Goal: Task Accomplishment & Management: Manage account settings

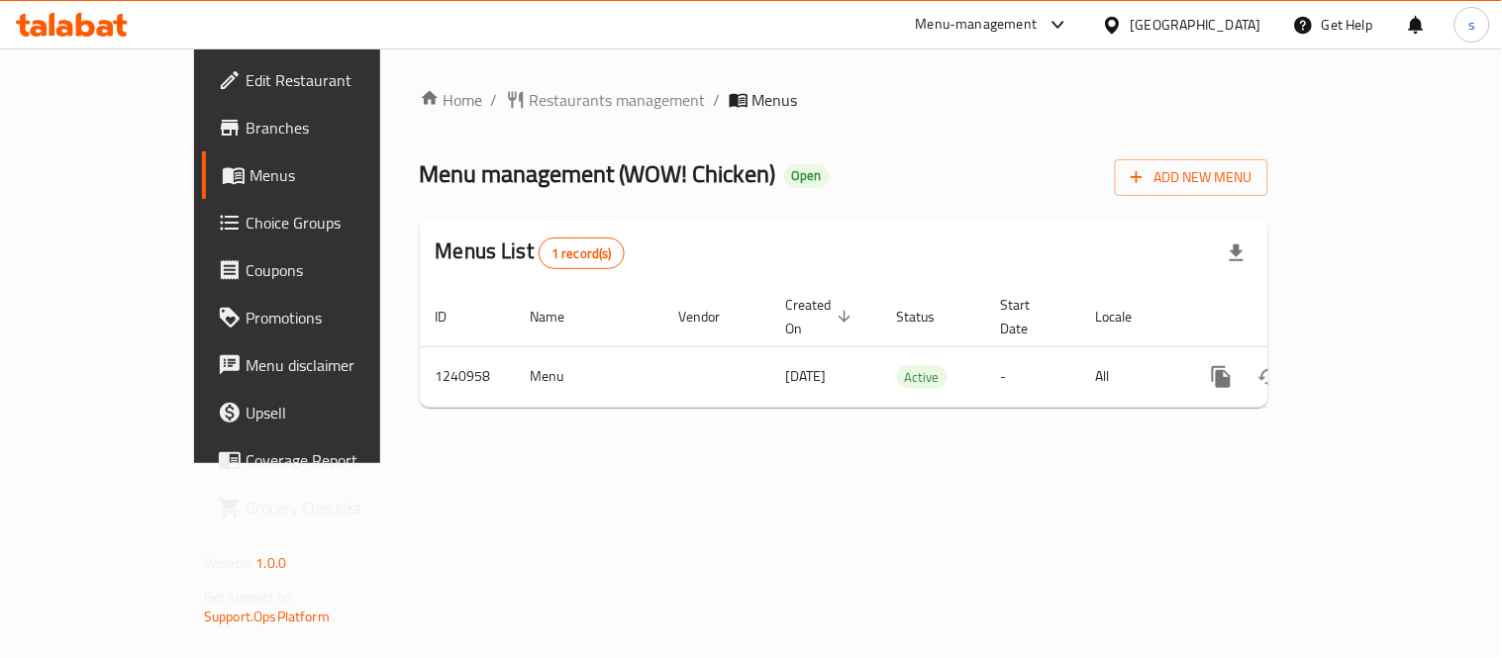
click at [1131, 21] on div at bounding box center [1116, 25] width 29 height 22
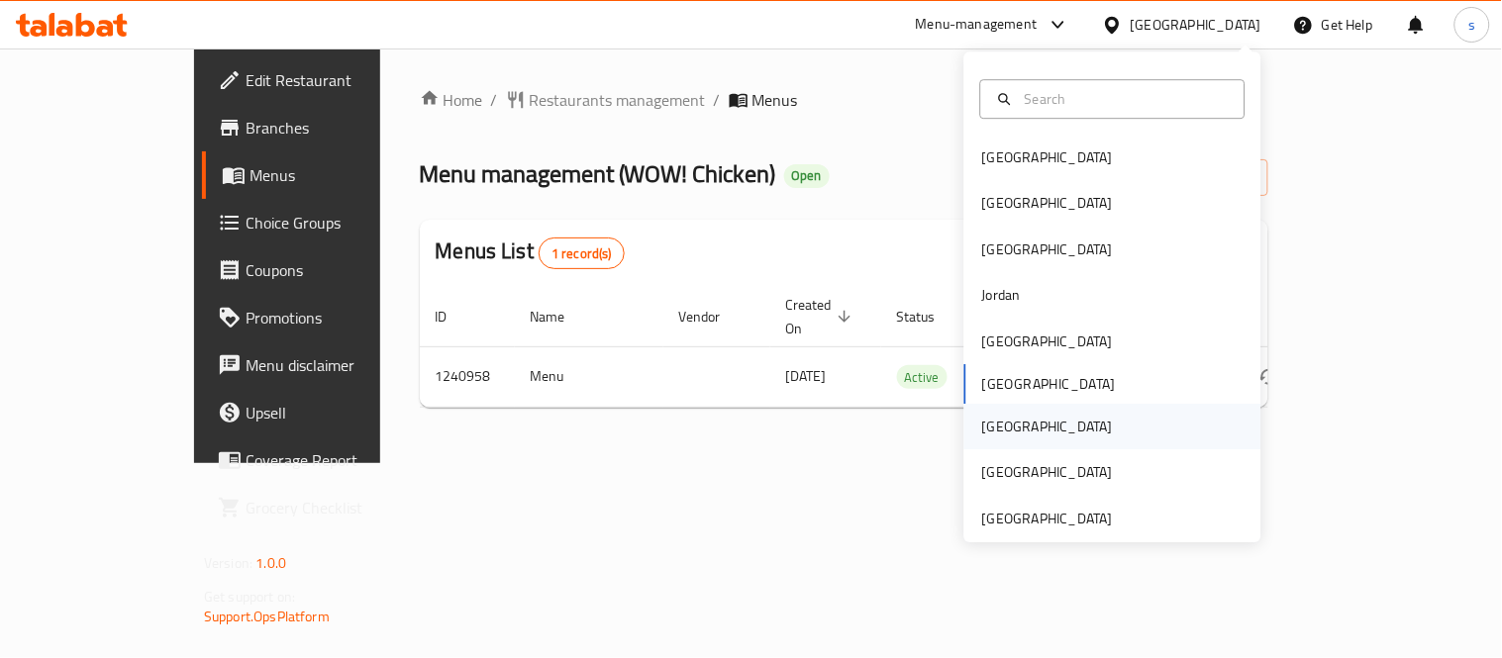
click at [988, 422] on div "[GEOGRAPHIC_DATA]" at bounding box center [1047, 427] width 131 height 22
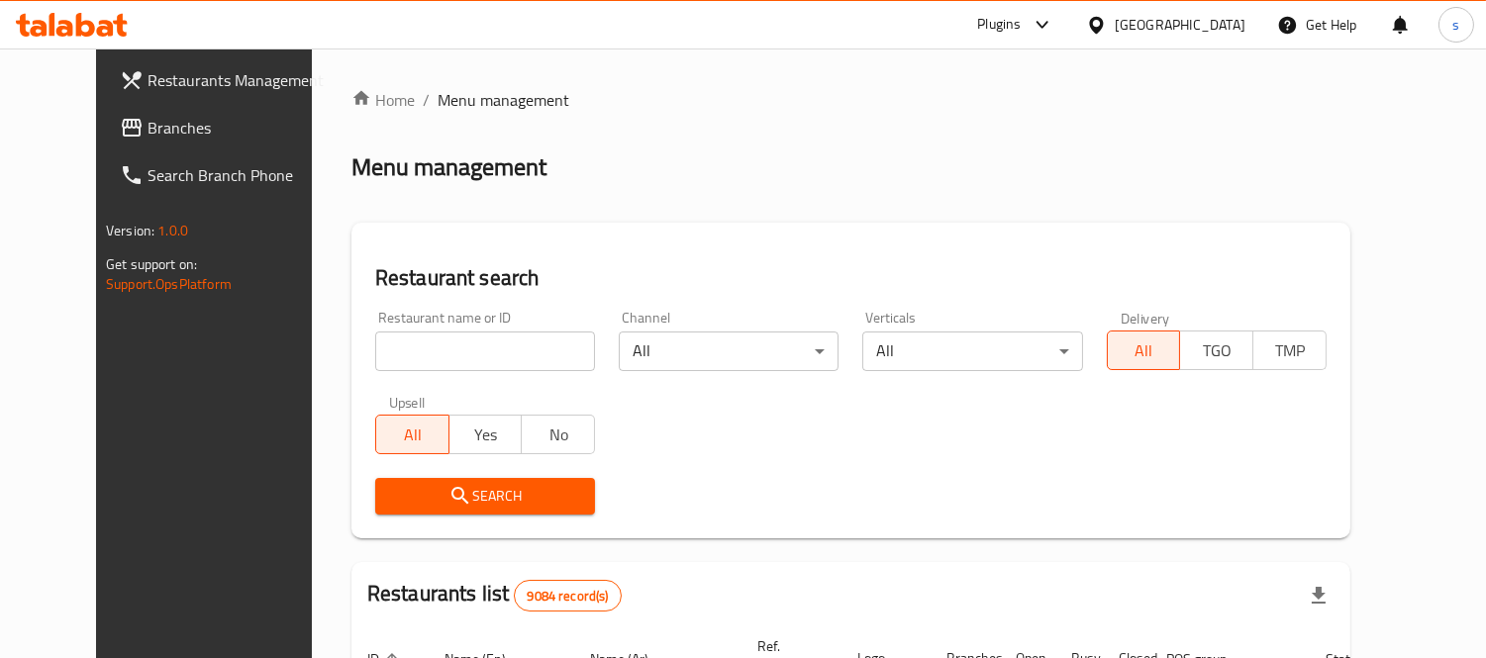
click at [148, 133] on span "Branches" at bounding box center [238, 128] width 181 height 24
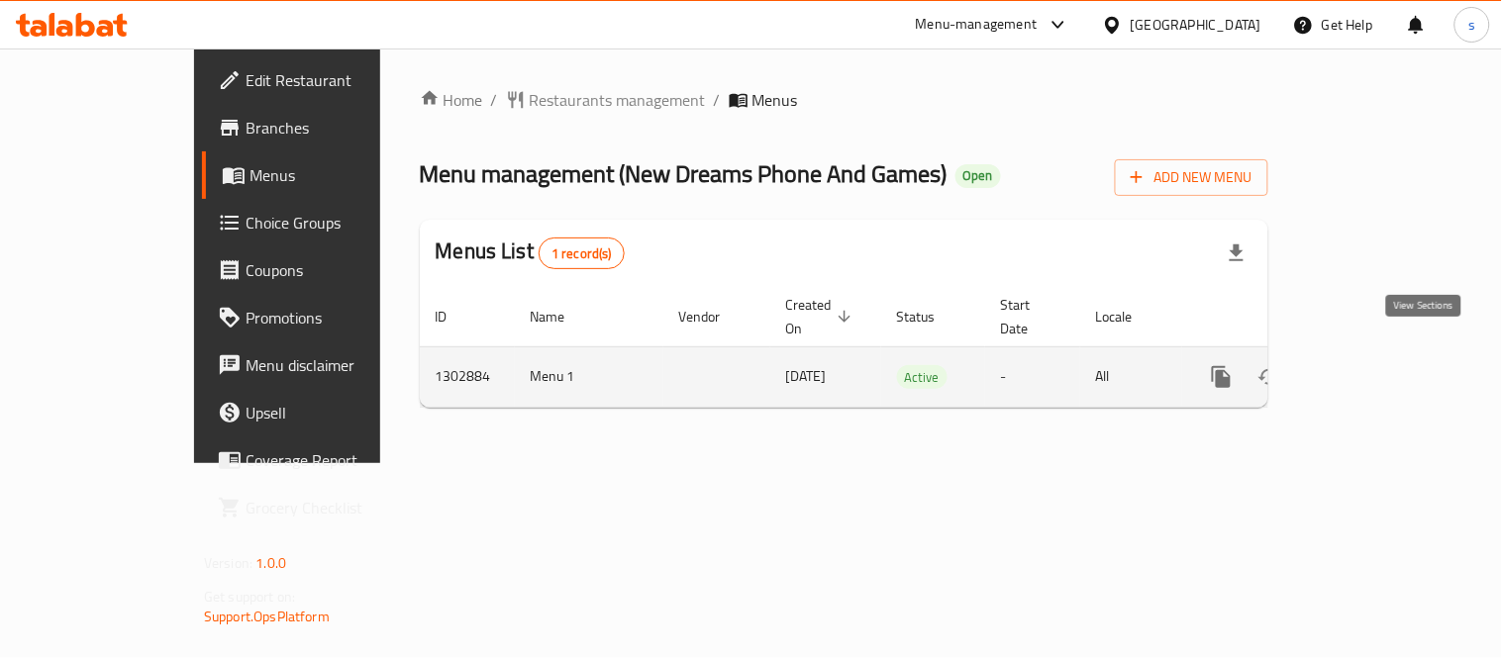
click at [1388, 353] on link "enhanced table" at bounding box center [1365, 377] width 48 height 48
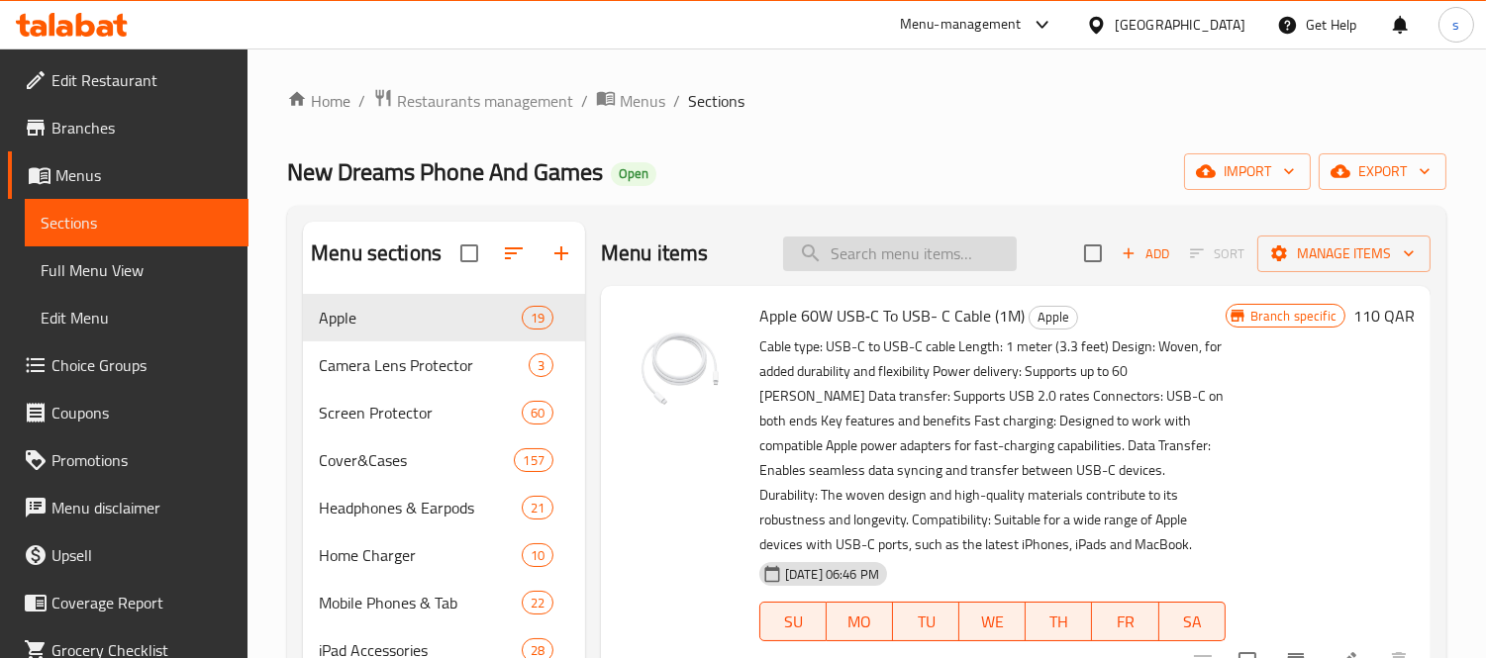
click at [815, 243] on input "search" at bounding box center [900, 254] width 234 height 35
paste input "Kids Cover For Ipad Air1/Air2/Pro 9.7 - Blue"
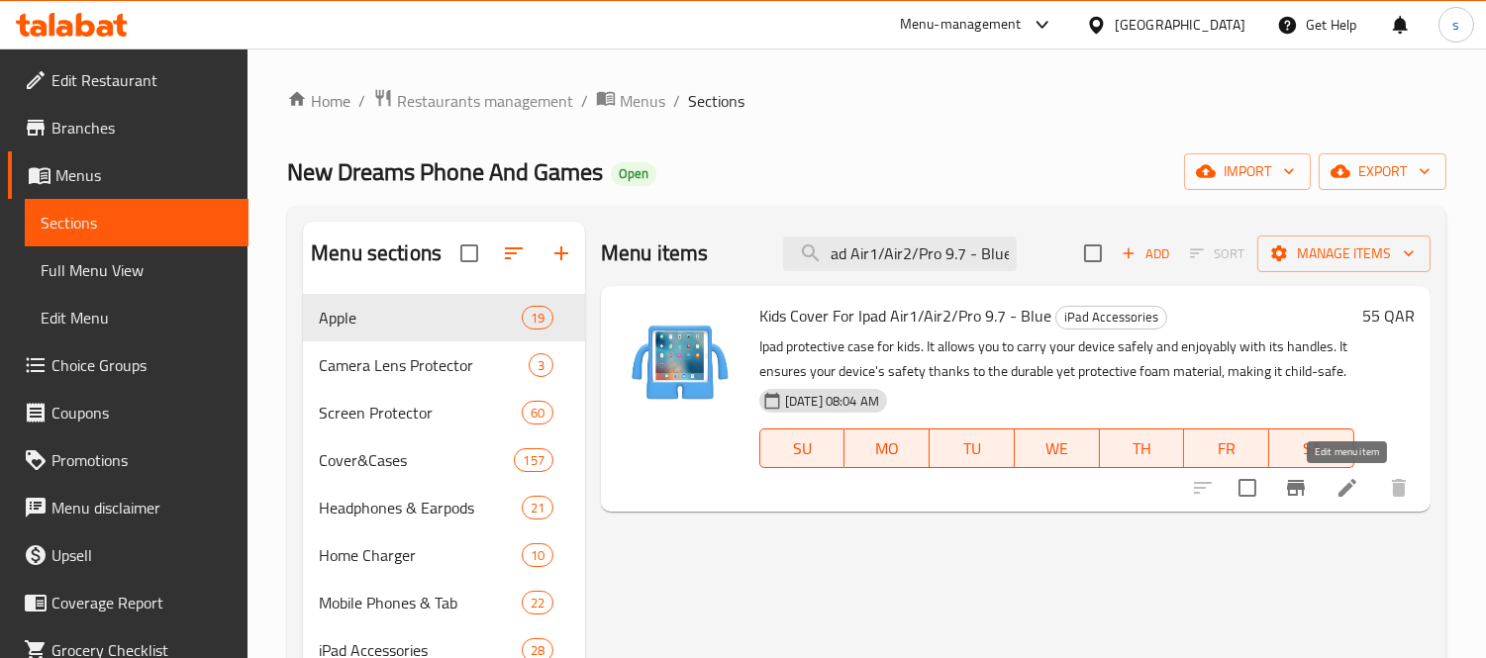
type input "Kids Cover For Ipad Air1/Air2/Pro 9.7 - Blue"
click at [1344, 481] on icon at bounding box center [1348, 488] width 24 height 24
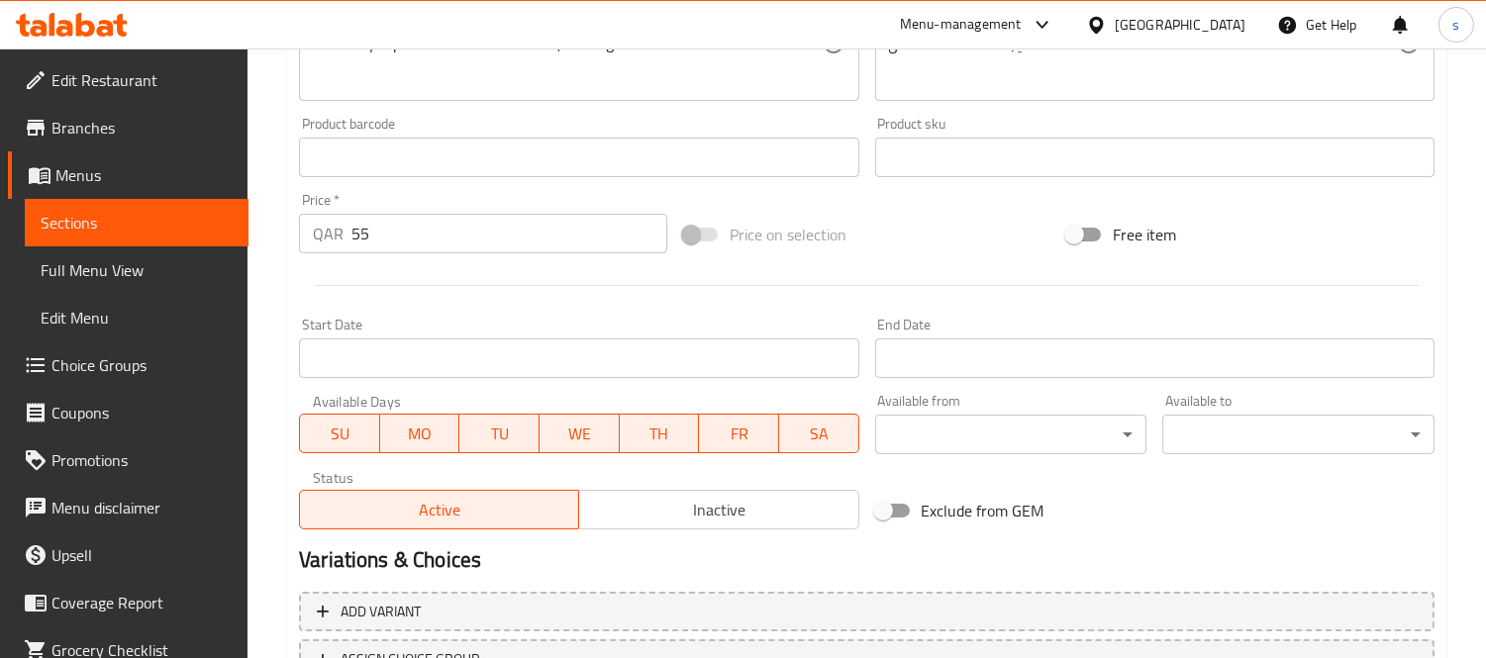
scroll to position [765, 0]
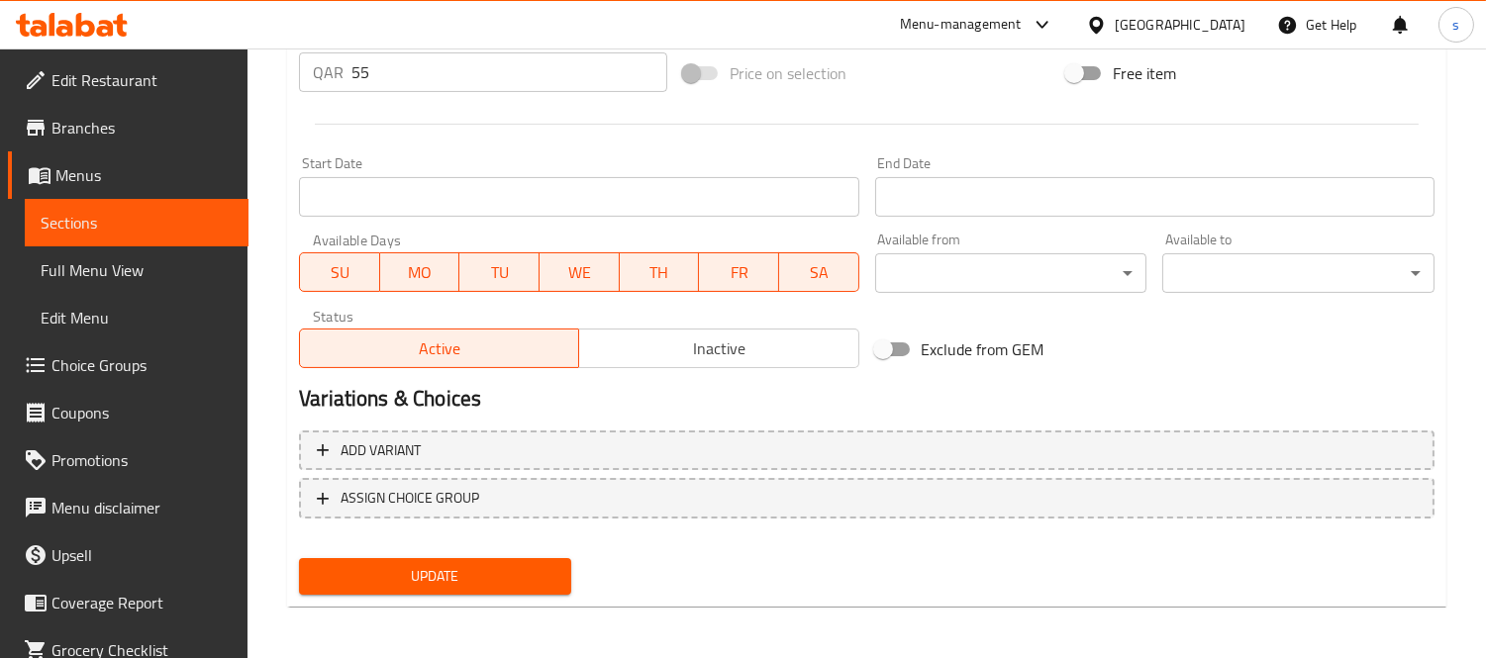
click at [100, 370] on span "Choice Groups" at bounding box center [141, 365] width 181 height 24
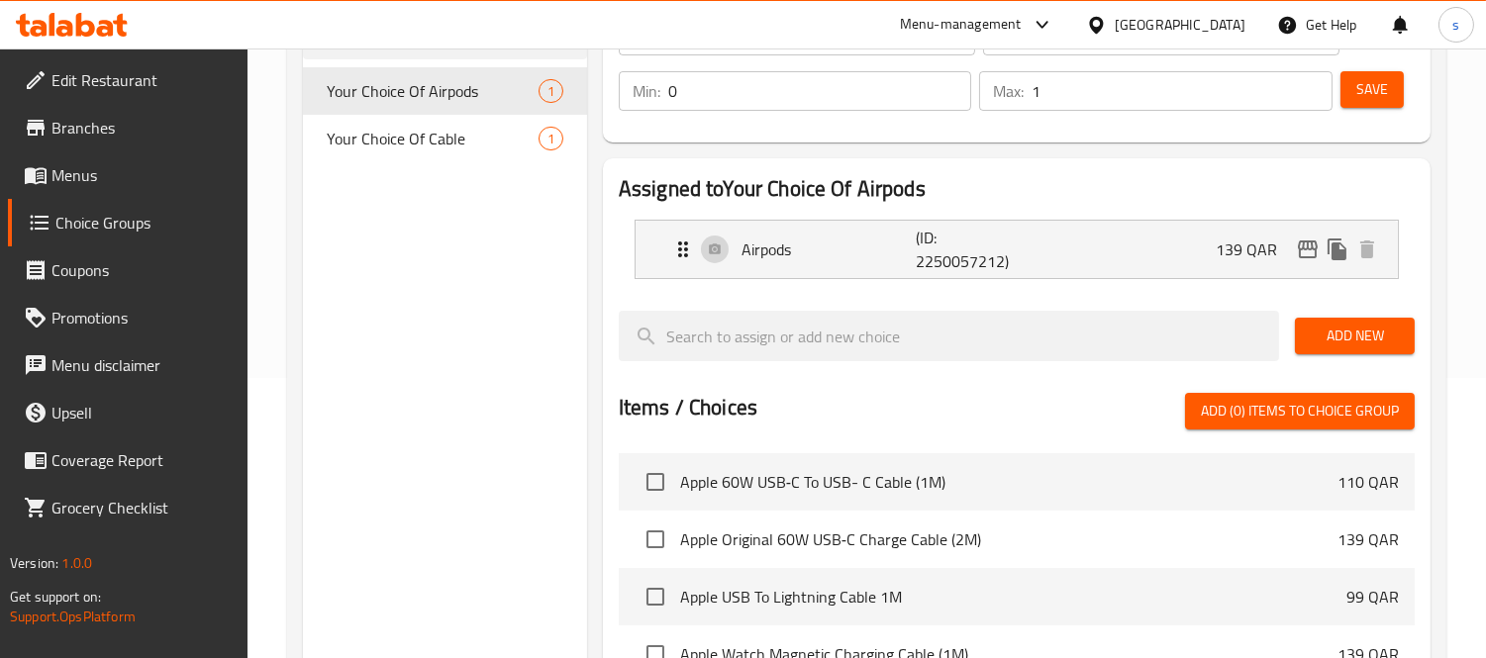
scroll to position [60, 0]
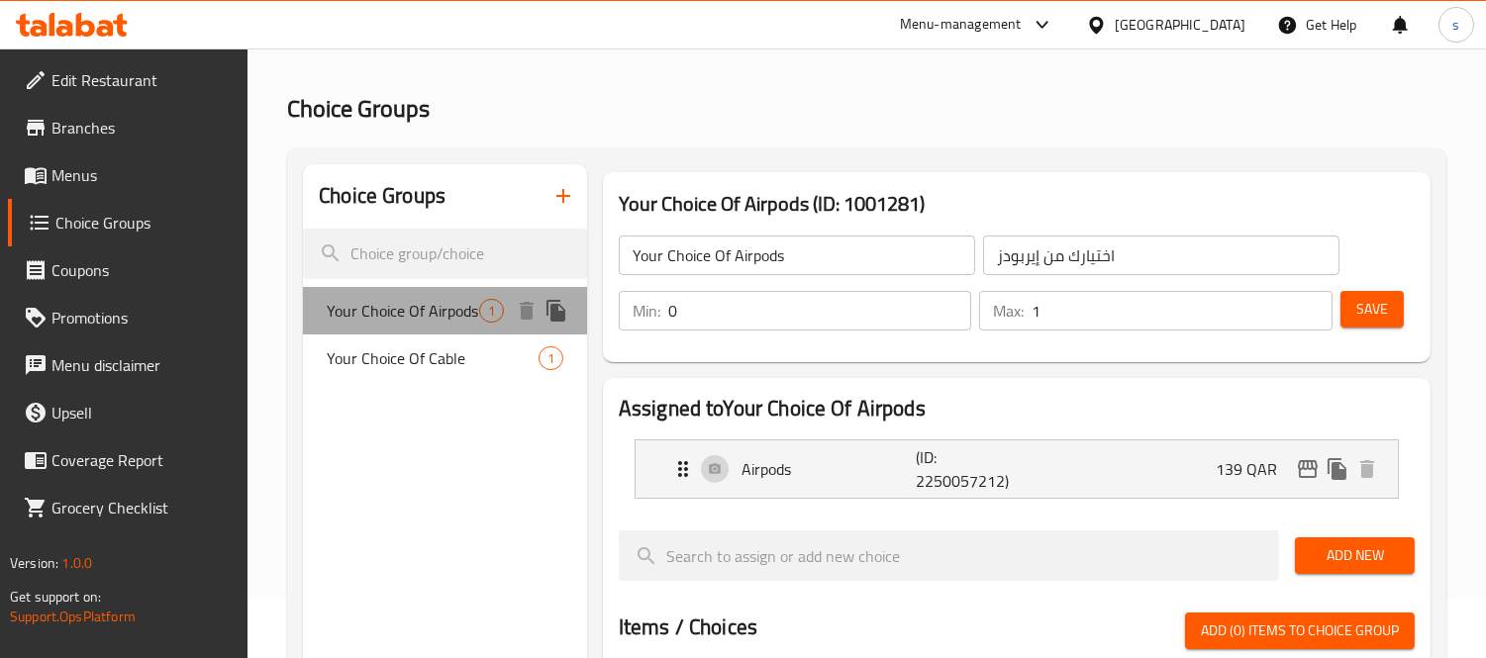
click at [380, 322] on span "Your Choice Of Airpods" at bounding box center [403, 311] width 152 height 24
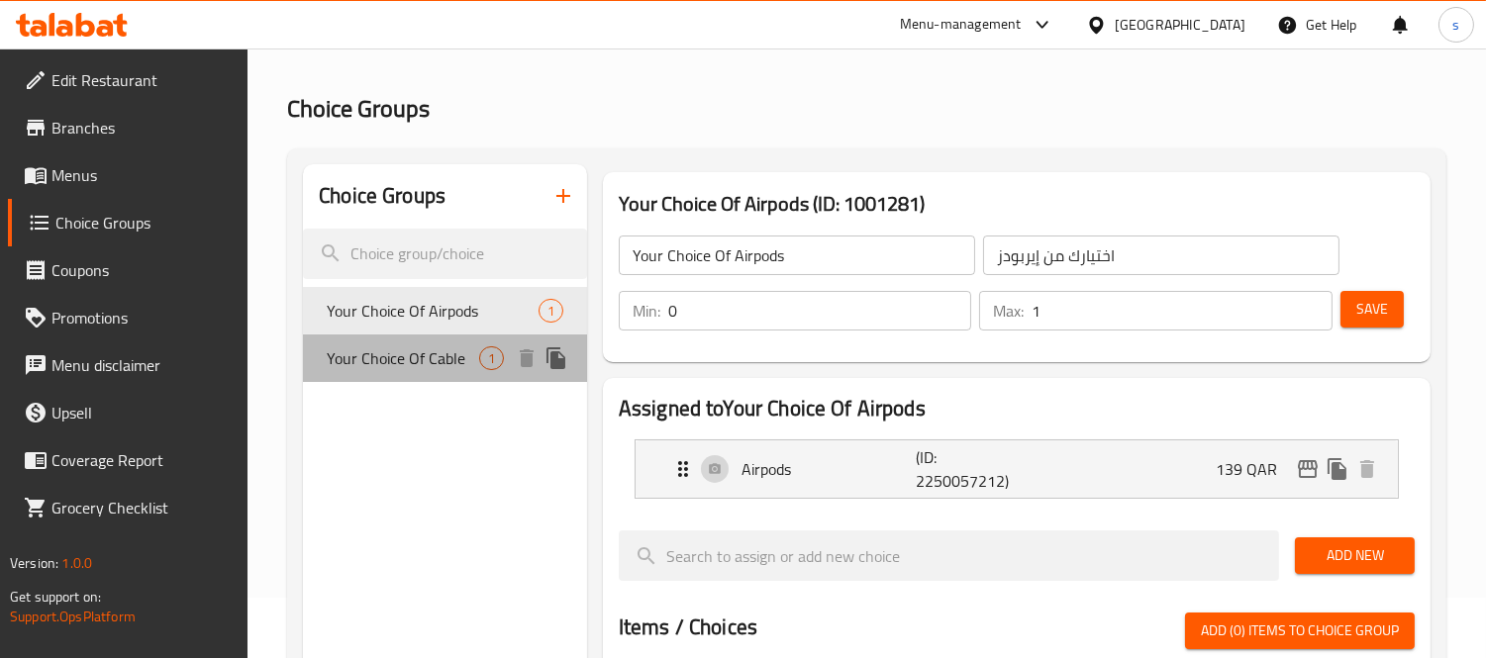
click at [366, 359] on span "Your Choice Of Cable" at bounding box center [403, 359] width 152 height 24
type input "Your Choice Of Cable"
type input "اختيارك من كابل"
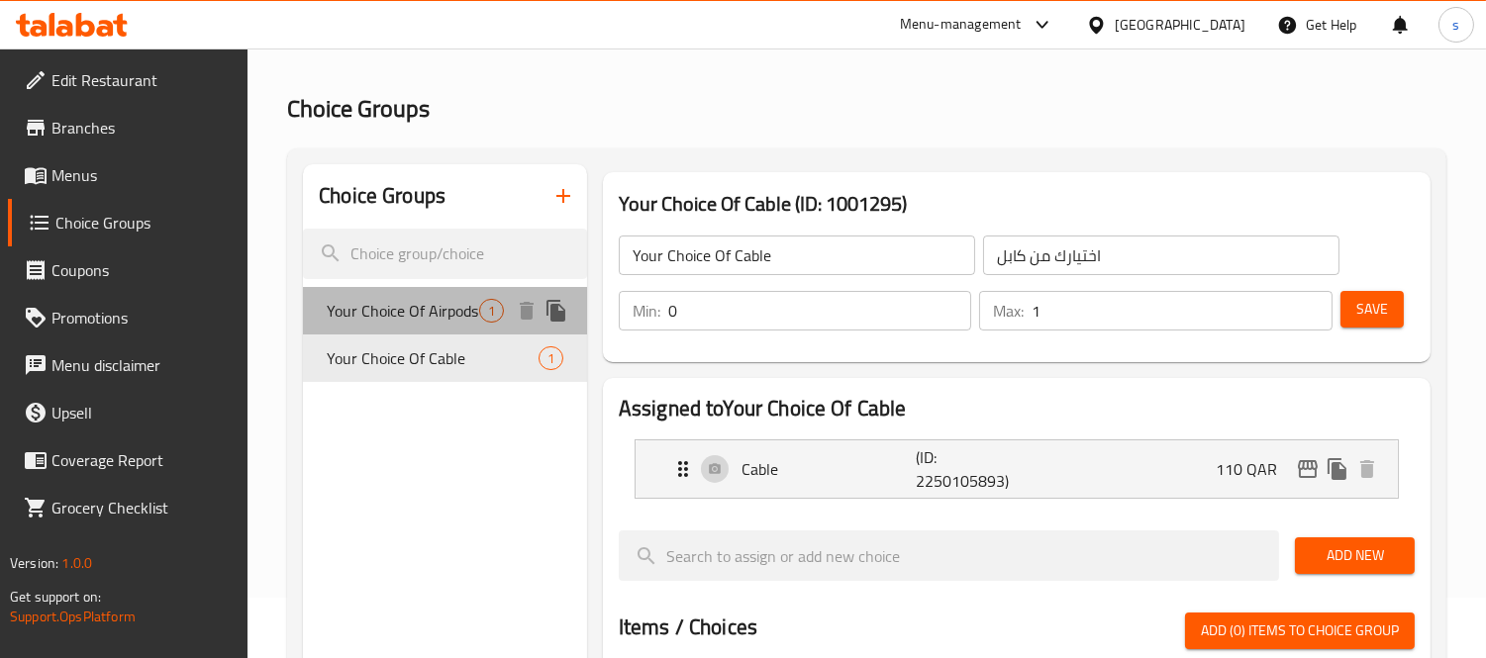
click at [387, 330] on div "Your Choice Of Airpods 1" at bounding box center [445, 311] width 284 height 48
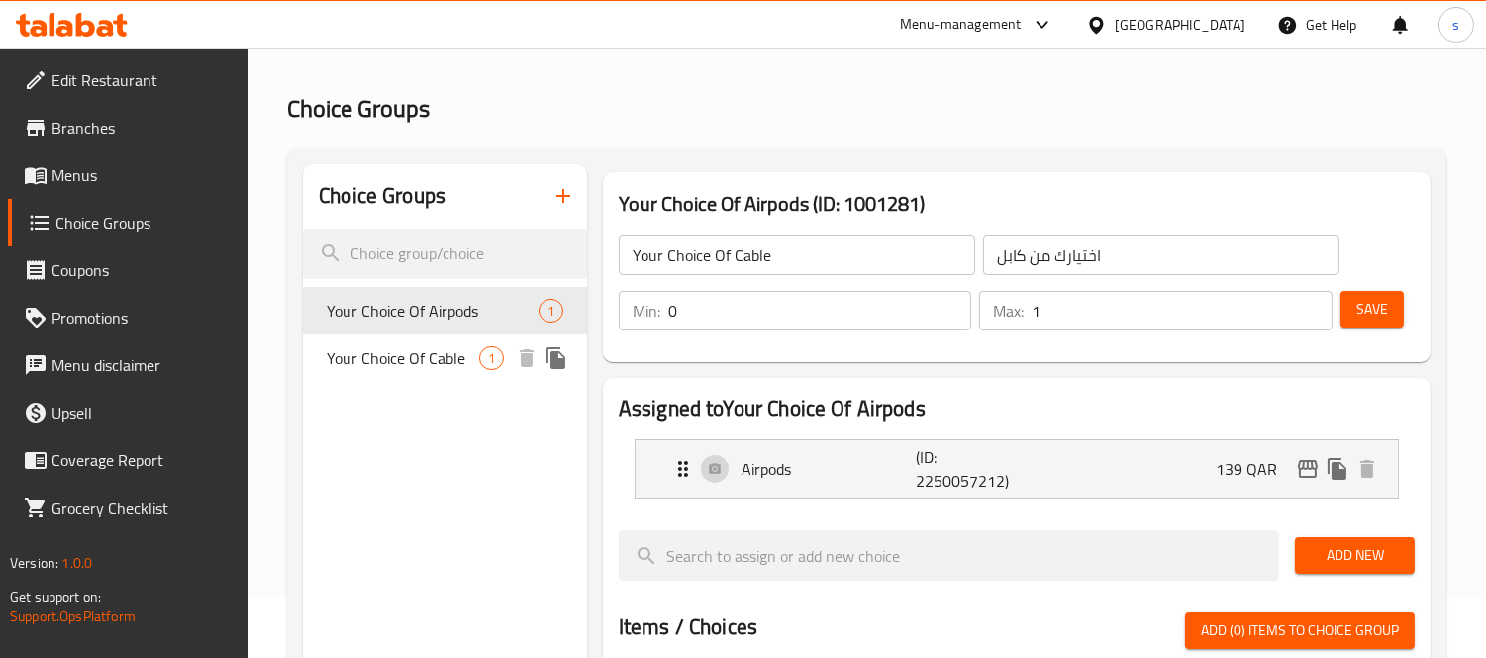
type input "Your Choice Of Airpods"
type input "اختيارك من إيربودز"
